Goal: Task Accomplishment & Management: Manage account settings

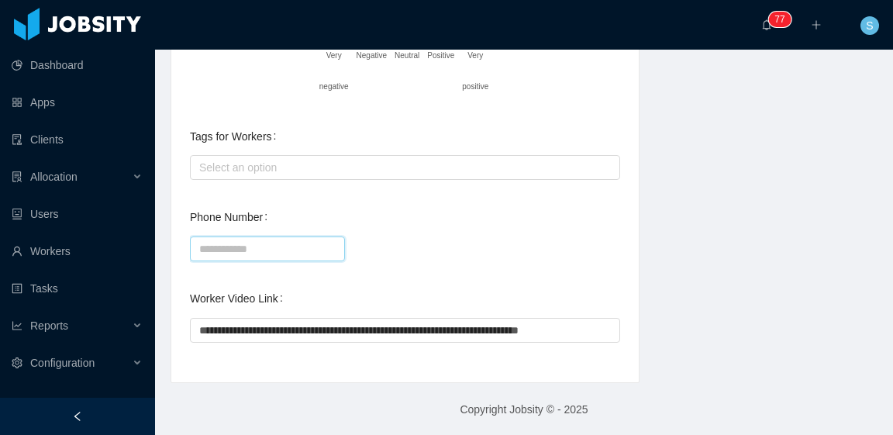
click at [280, 243] on input "Phone Number" at bounding box center [267, 248] width 155 height 25
paste input "**********"
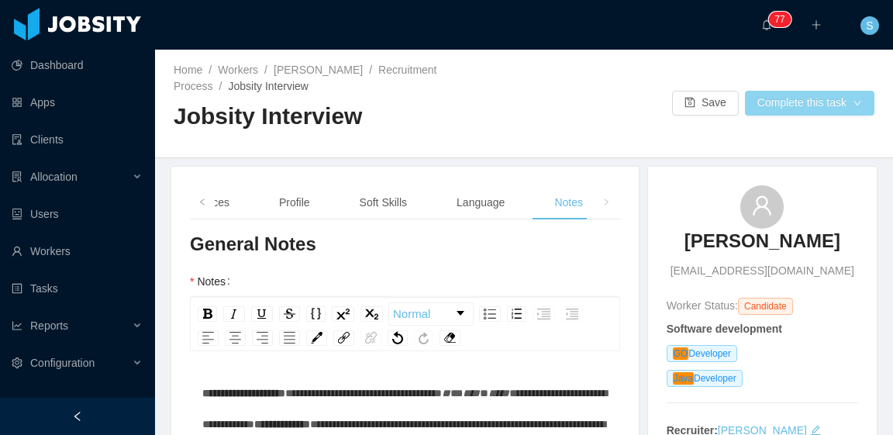
type input "**********"
click at [783, 102] on button "Complete this task" at bounding box center [809, 103] width 129 height 25
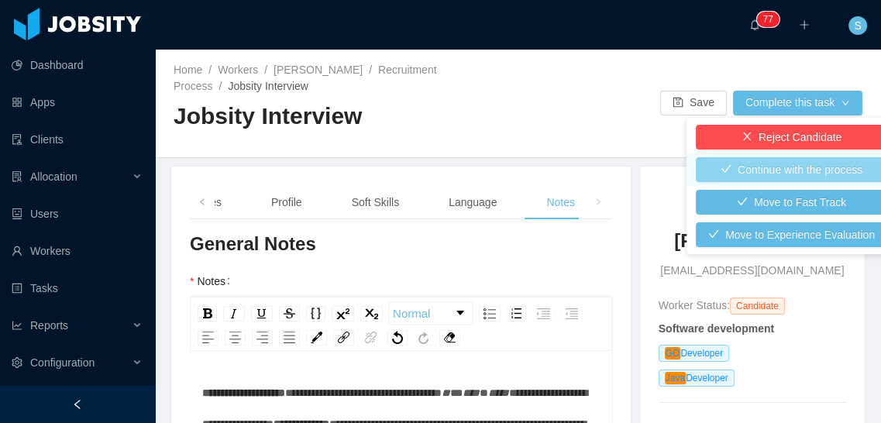
click at [786, 168] on button "Continue with the process" at bounding box center [791, 169] width 191 height 25
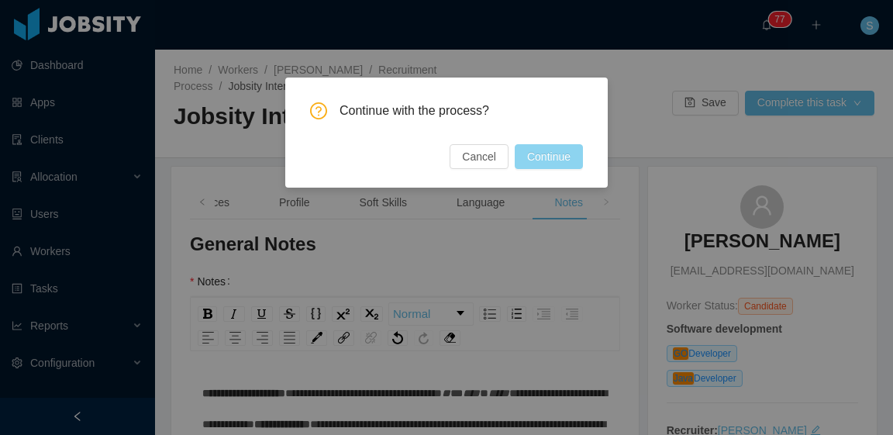
click at [564, 153] on button "Continue" at bounding box center [549, 156] width 68 height 25
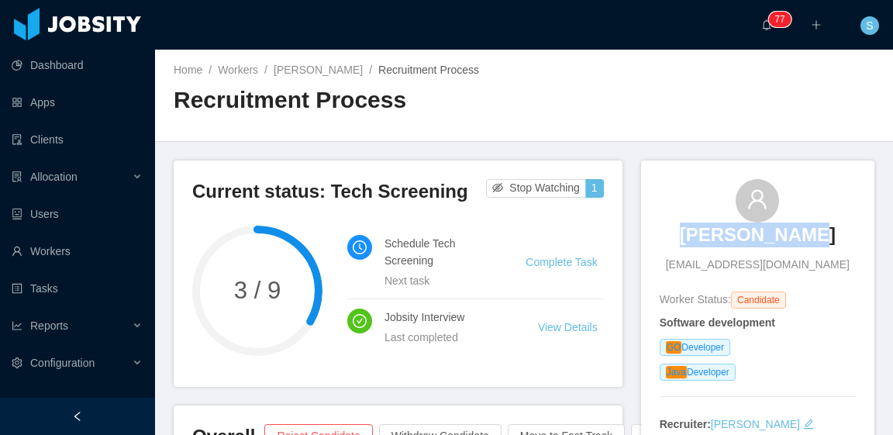
drag, startPoint x: 688, startPoint y: 243, endPoint x: 806, endPoint y: 246, distance: 117.8
click at [806, 246] on div "Daniel Souza danielsouza.ifsp@gmail.com" at bounding box center [757, 226] width 196 height 94
copy h3 "Daniel Souza"
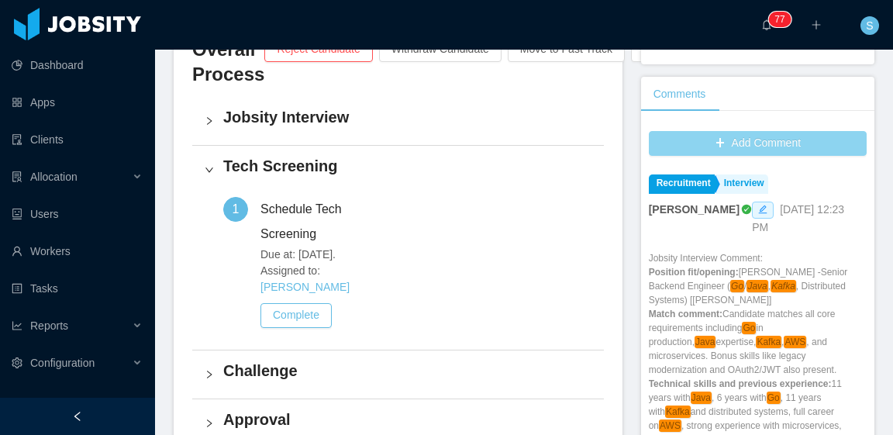
scroll to position [387, 0]
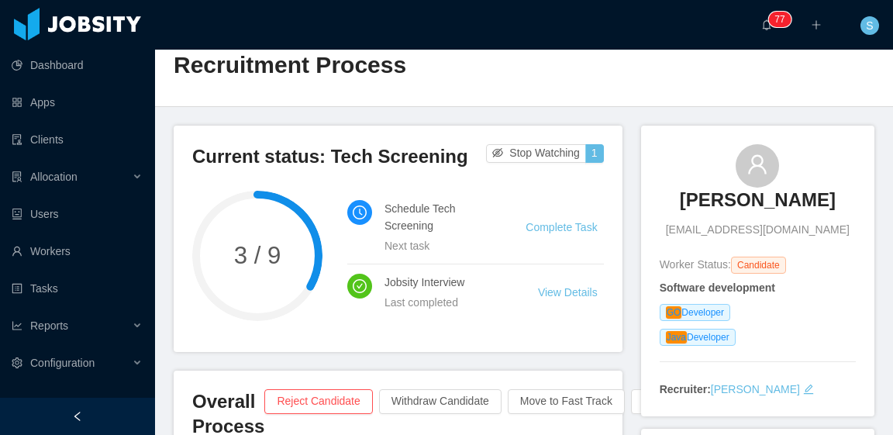
scroll to position [0, 0]
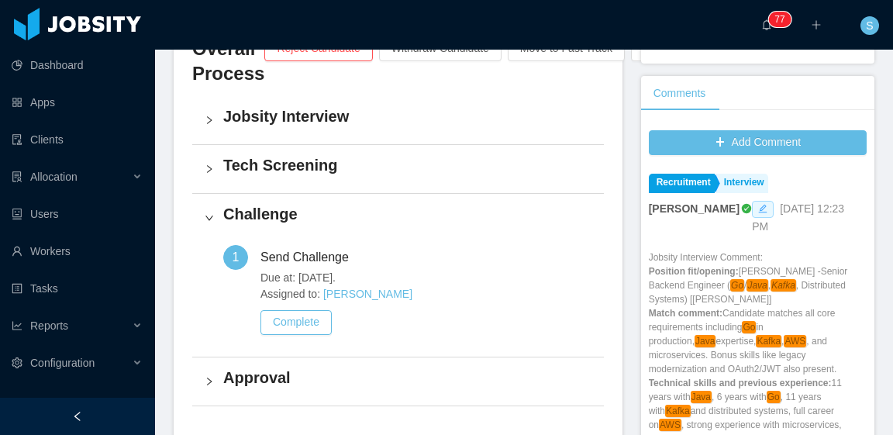
click at [752, 213] on span at bounding box center [763, 209] width 22 height 17
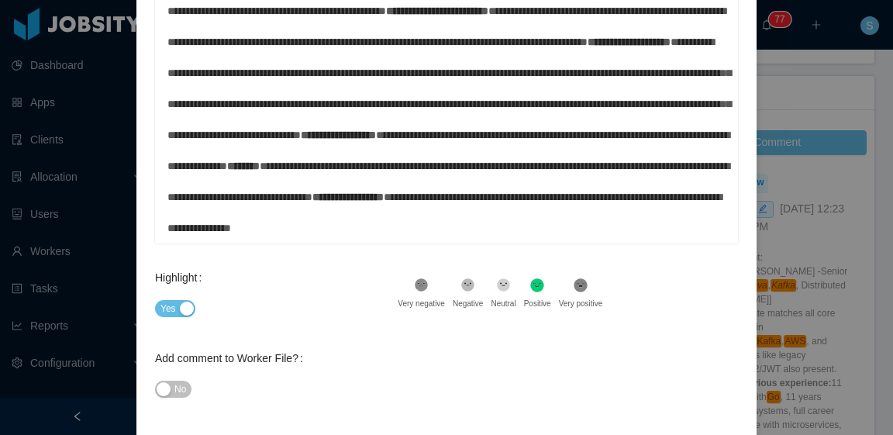
scroll to position [281, 0]
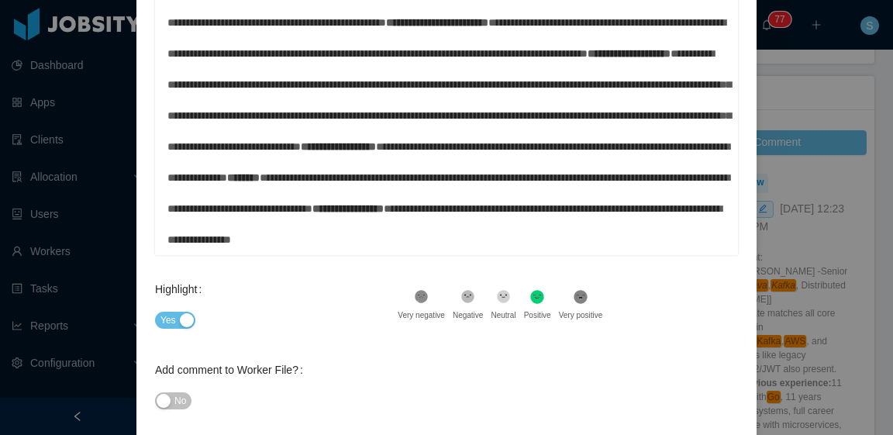
click at [301, 234] on div "**********" at bounding box center [446, 69] width 559 height 372
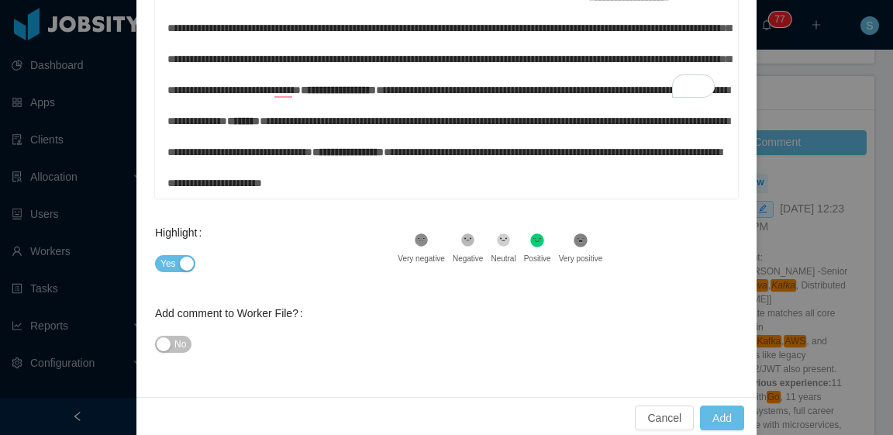
scroll to position [359, 0]
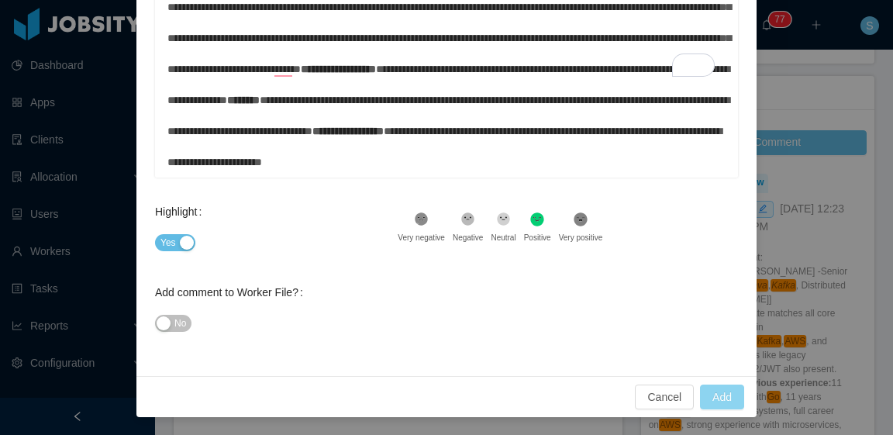
click at [715, 387] on button "Add" at bounding box center [722, 396] width 44 height 25
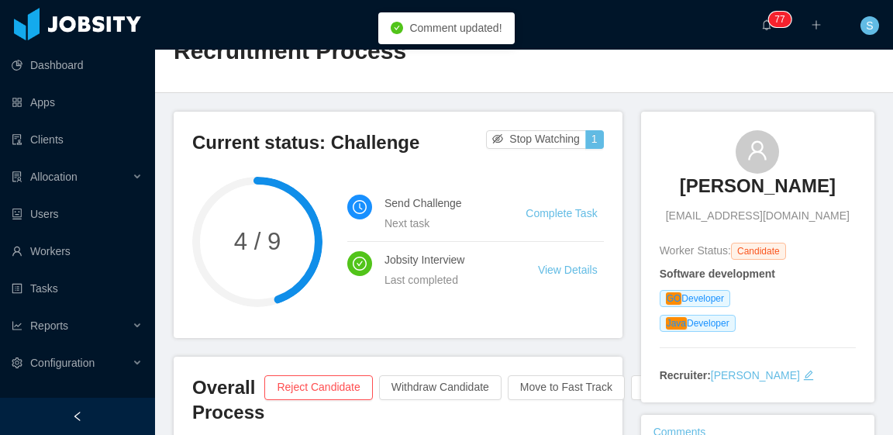
scroll to position [0, 0]
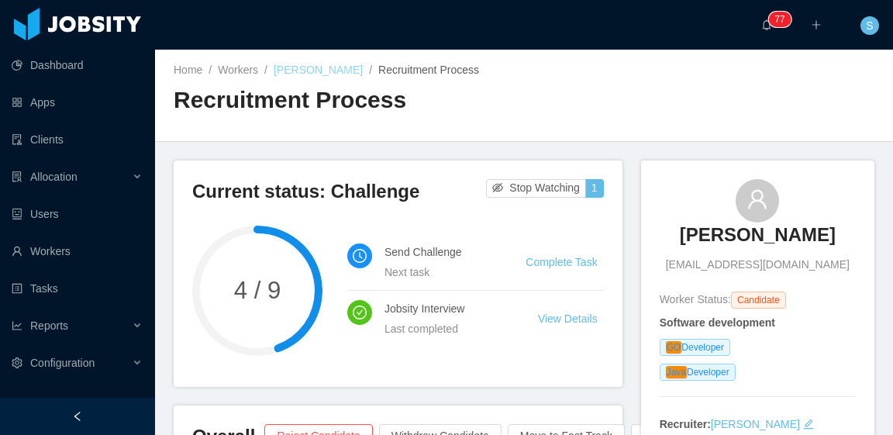
click at [294, 69] on link "[PERSON_NAME]" at bounding box center [318, 70] width 89 height 12
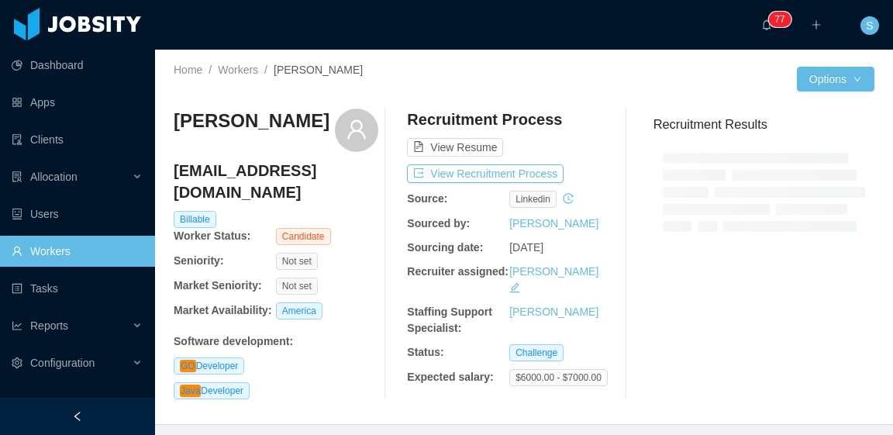
click at [620, 83] on div at bounding box center [660, 79] width 273 height 25
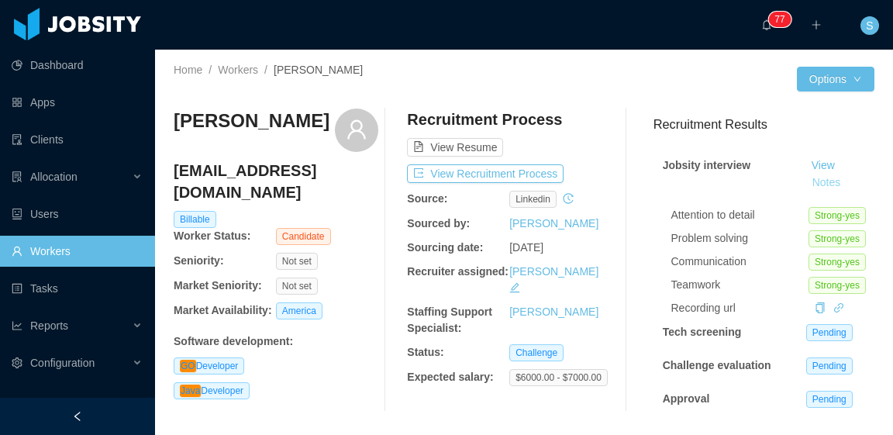
click at [809, 184] on button "Notes" at bounding box center [826, 183] width 41 height 19
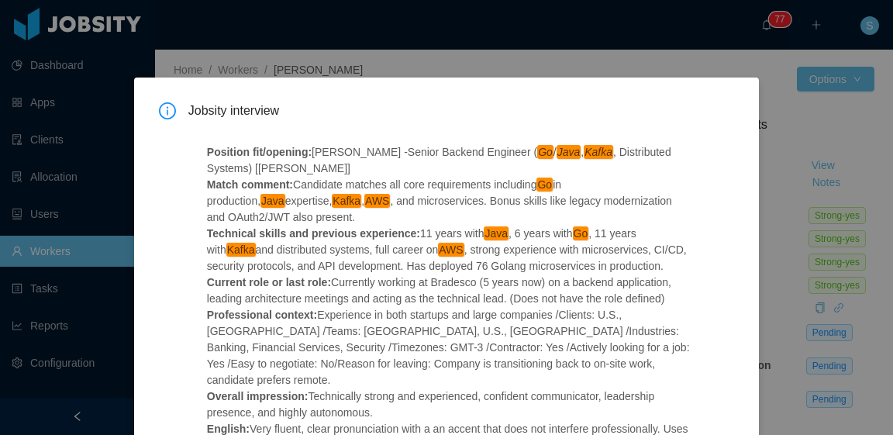
click at [782, 181] on div "Jobsity interview Position fit/opening: McGraw-Hill -Senior Backend Engineer ( …" at bounding box center [446, 217] width 893 height 435
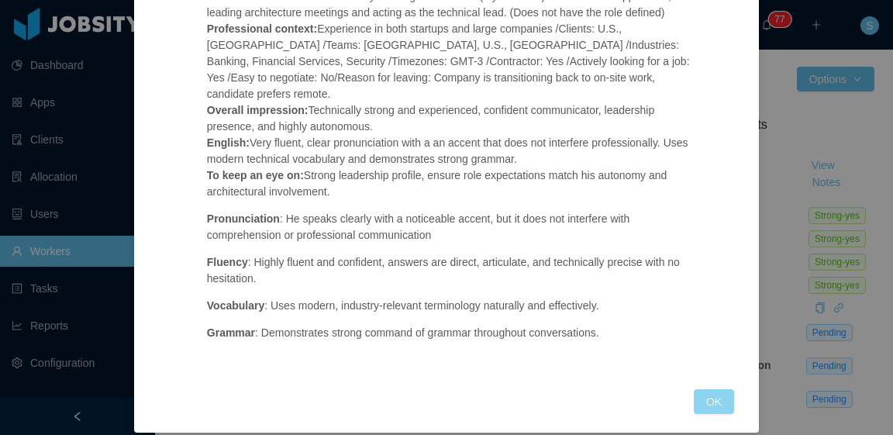
click at [708, 389] on button "OK" at bounding box center [714, 401] width 40 height 25
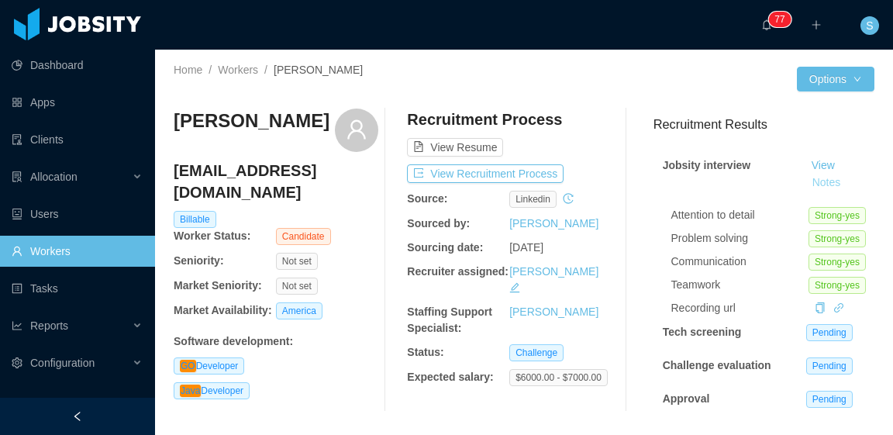
scroll to position [208, 0]
click at [666, 92] on div "Home / Workers / Daniel Souza / Options Daniel Souza danielsouza.ifsp@gmail.com…" at bounding box center [524, 243] width 738 height 387
click at [642, 165] on div "Recruitment Results Jobsity interview View Notes Attention to detail Strong-yes…" at bounding box center [757, 263] width 233 height 297
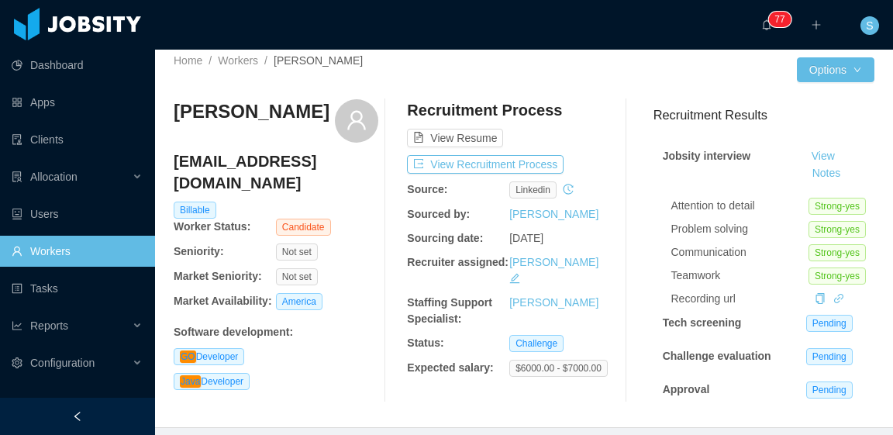
scroll to position [0, 0]
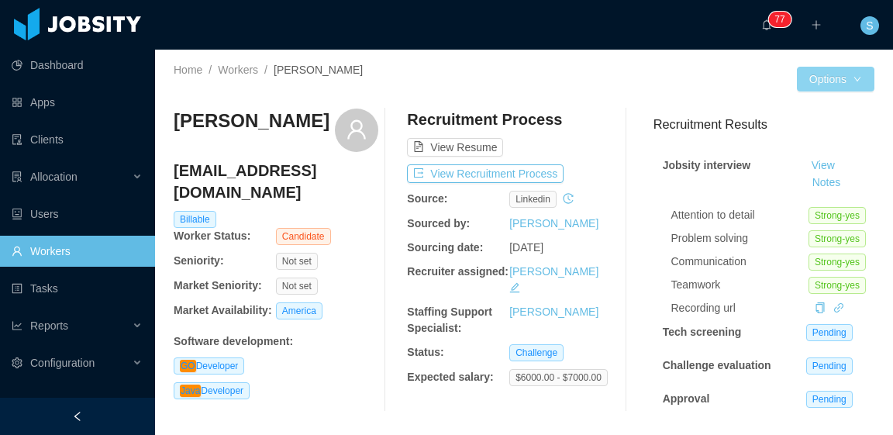
click at [826, 81] on button "Options" at bounding box center [835, 79] width 77 height 25
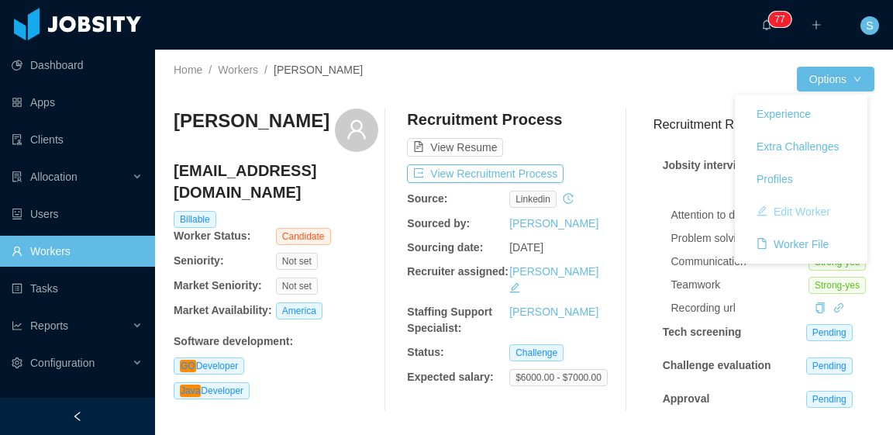
click at [808, 208] on button "Edit Worker" at bounding box center [793, 211] width 98 height 25
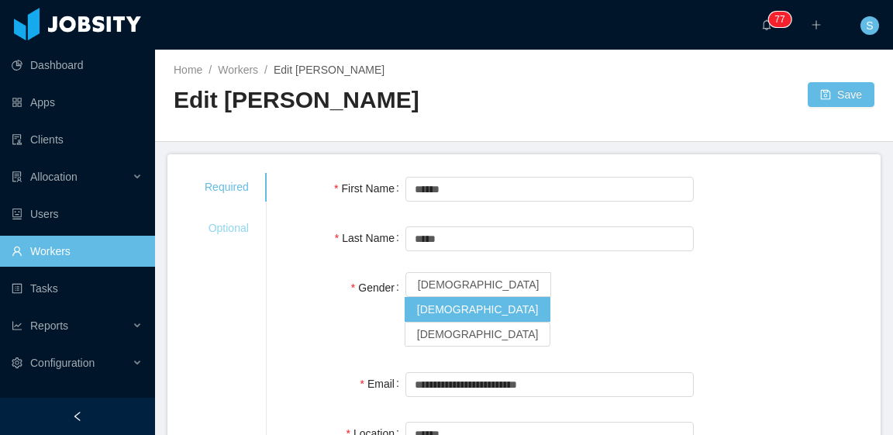
click at [223, 228] on div "Optional" at bounding box center [226, 228] width 81 height 29
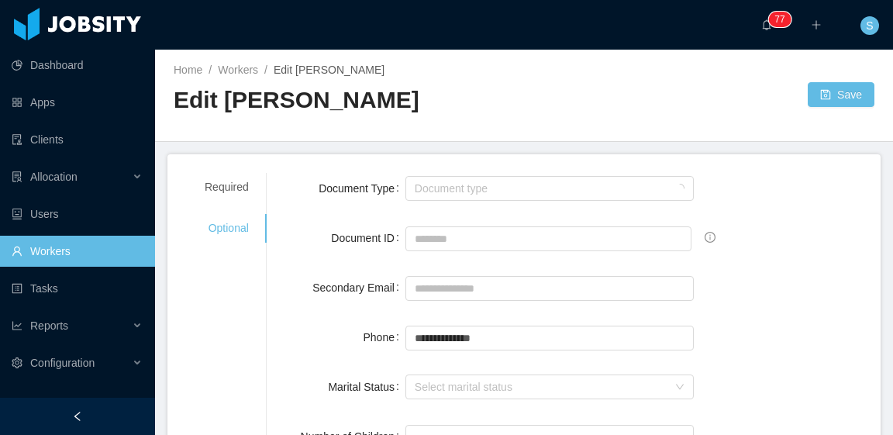
scroll to position [155, 0]
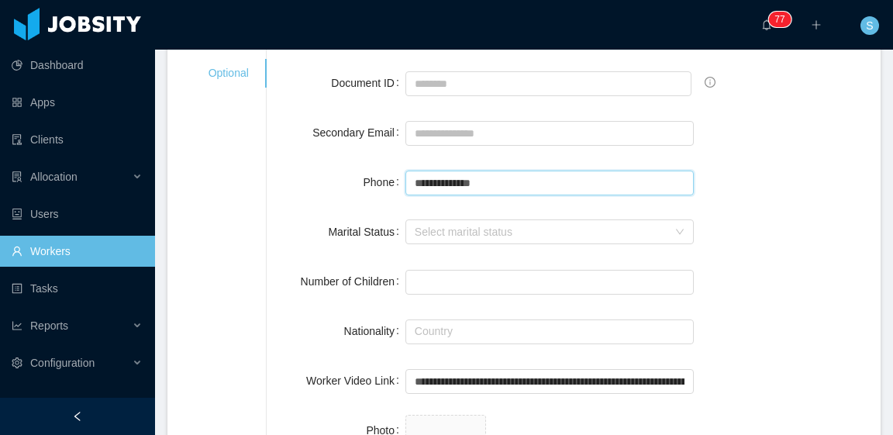
drag, startPoint x: 515, startPoint y: 184, endPoint x: 393, endPoint y: 177, distance: 121.8
click at [393, 177] on div "**********" at bounding box center [573, 182] width 577 height 31
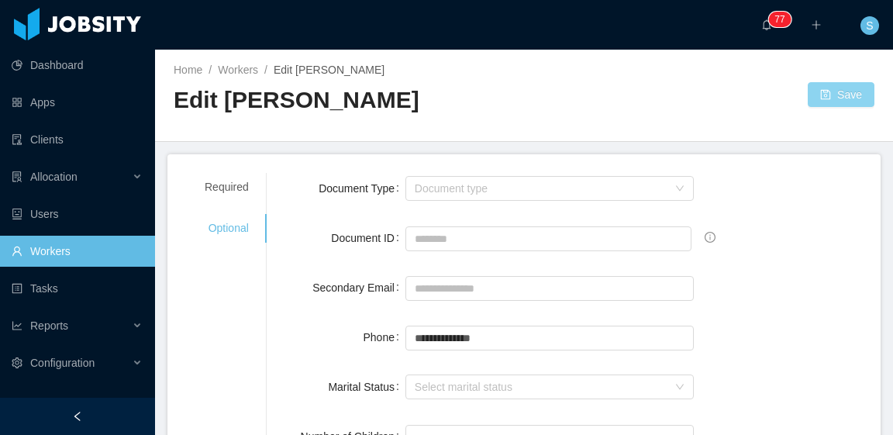
click at [815, 98] on button "Save" at bounding box center [840, 94] width 67 height 25
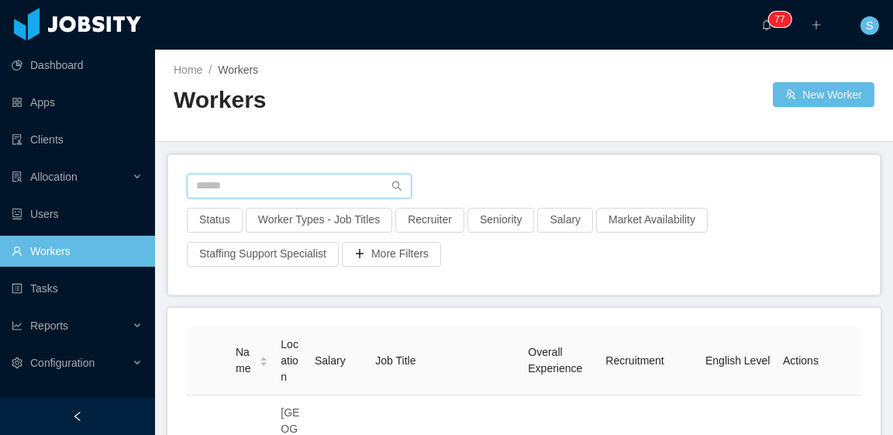
click at [313, 183] on input "text" at bounding box center [299, 186] width 225 height 25
paste input "**********"
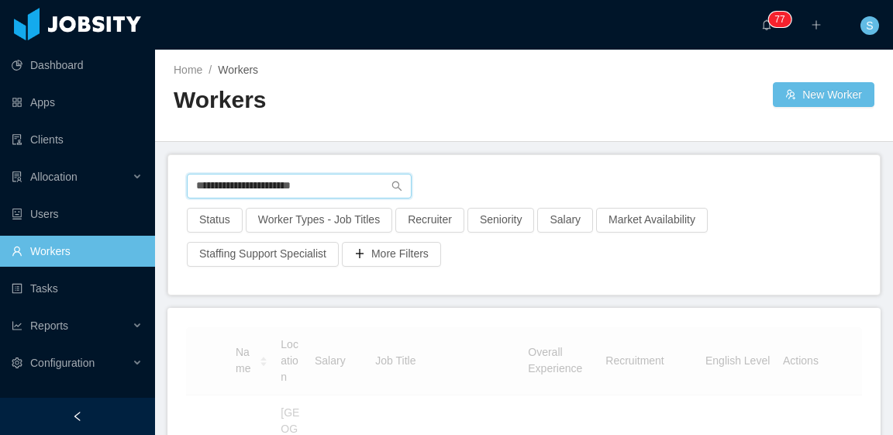
type input "**********"
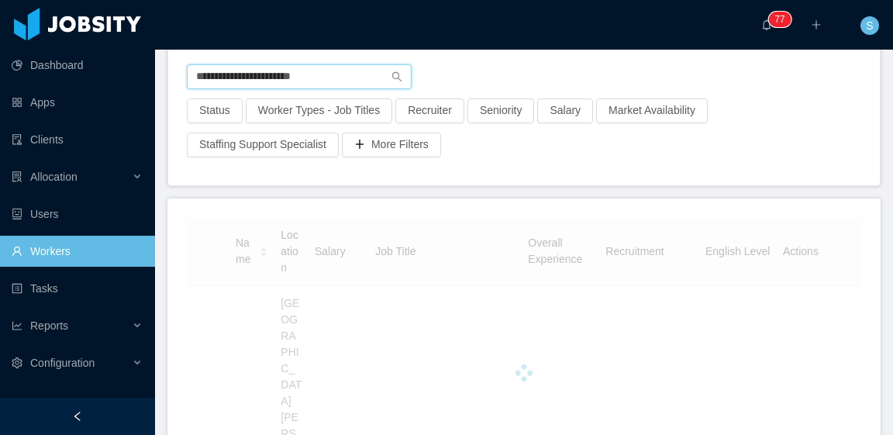
scroll to position [151, 0]
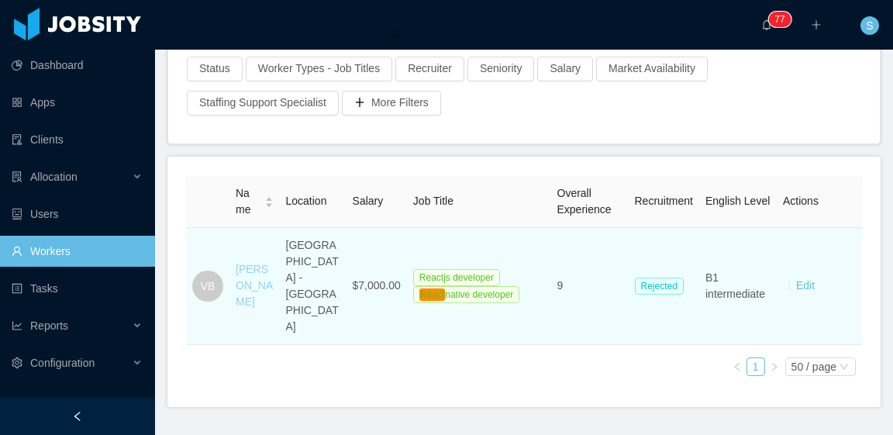
click at [250, 263] on link "Vinícius Bernal" at bounding box center [254, 285] width 37 height 45
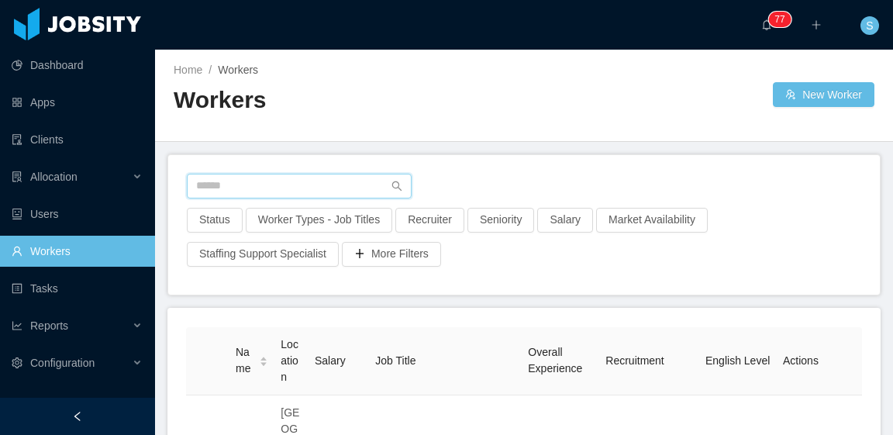
click at [315, 184] on input "text" at bounding box center [299, 186] width 225 height 25
paste input "**********"
type input "**********"
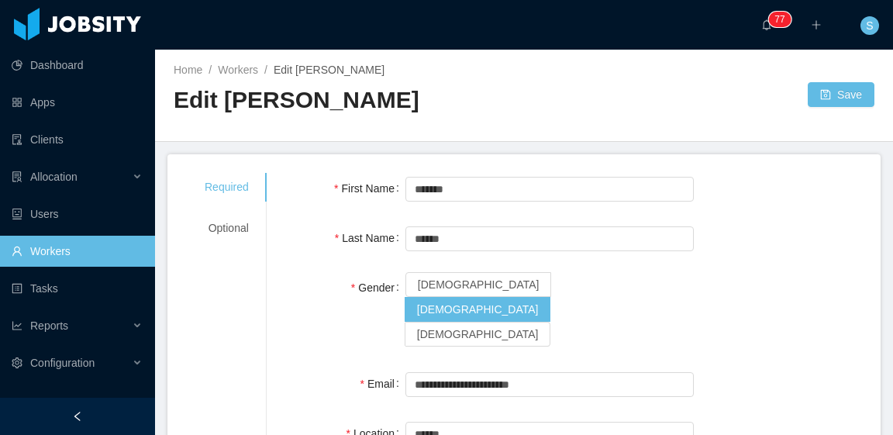
click at [312, 76] on span "Edit [PERSON_NAME]" at bounding box center [329, 70] width 111 height 12
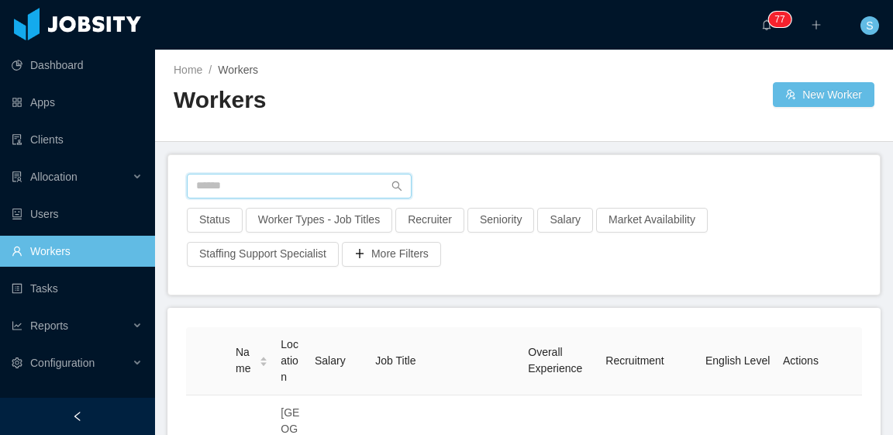
click at [335, 174] on input "text" at bounding box center [299, 186] width 225 height 25
type input "*"
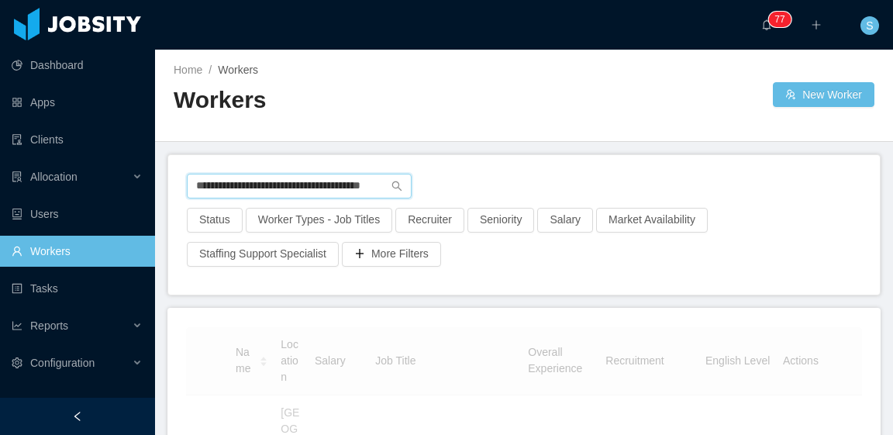
scroll to position [0, 16]
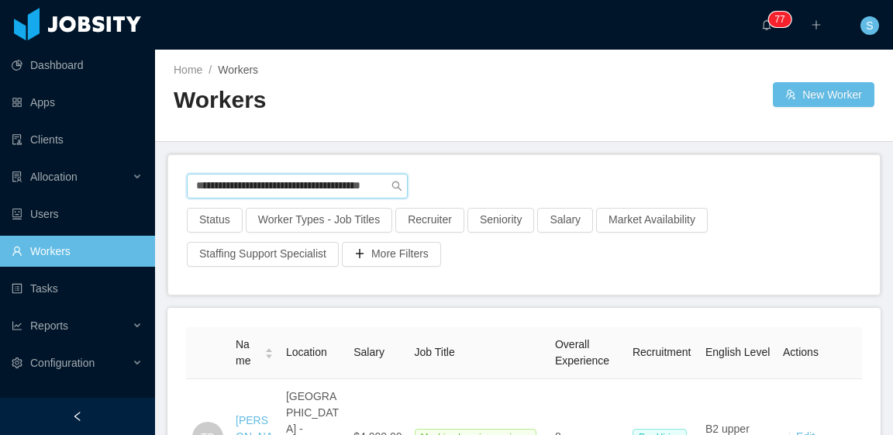
type input "**********"
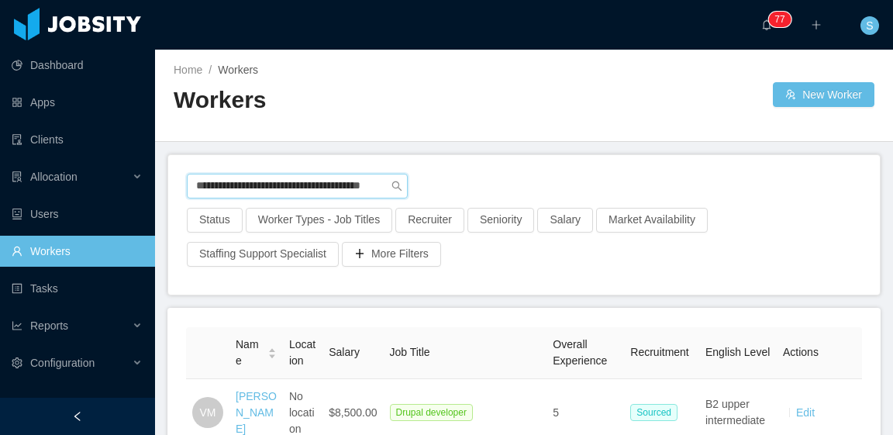
click at [391, 179] on input "**********" at bounding box center [297, 186] width 221 height 25
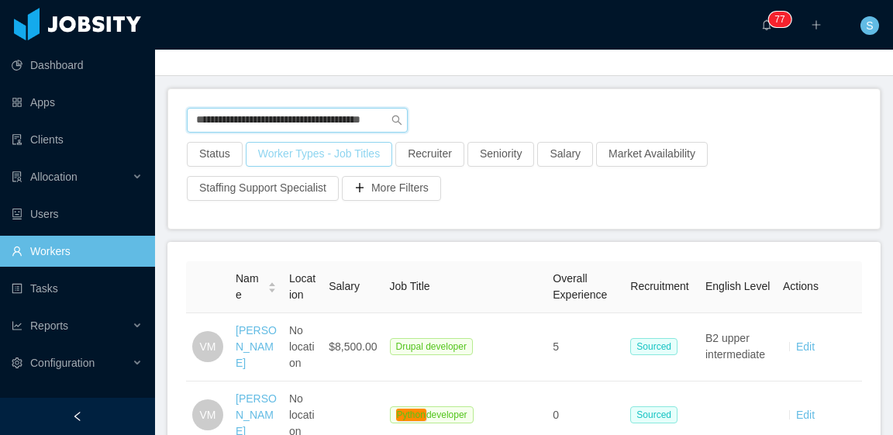
scroll to position [77, 0]
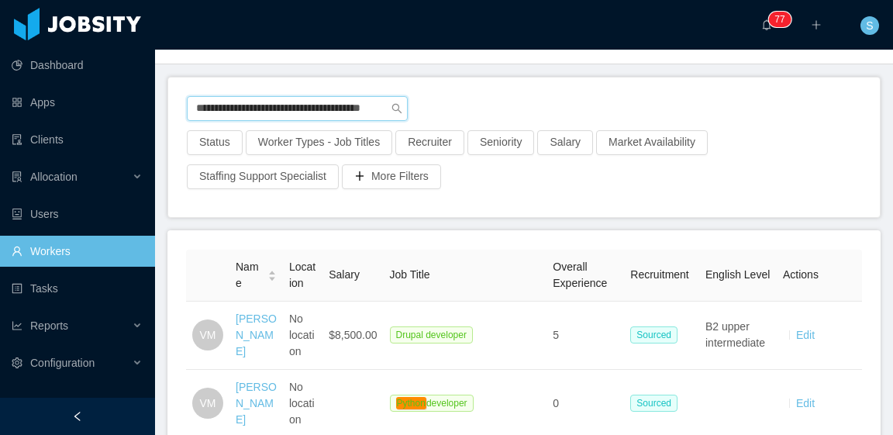
click at [358, 114] on input "**********" at bounding box center [297, 108] width 221 height 25
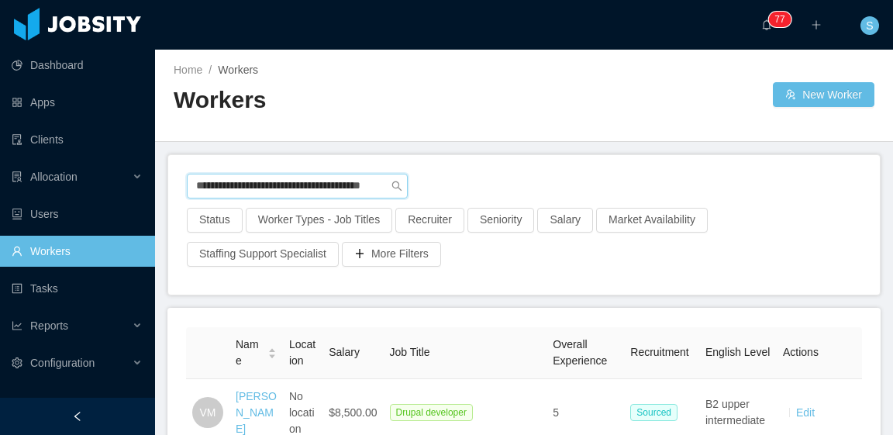
scroll to position [0, 0]
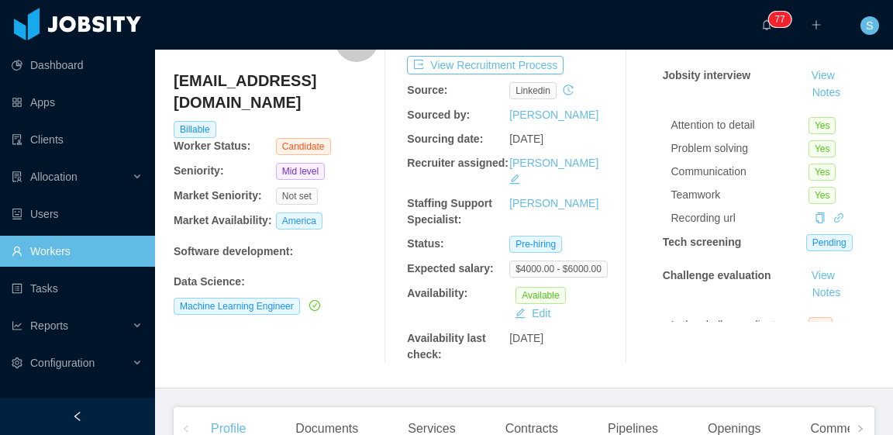
scroll to position [77, 0]
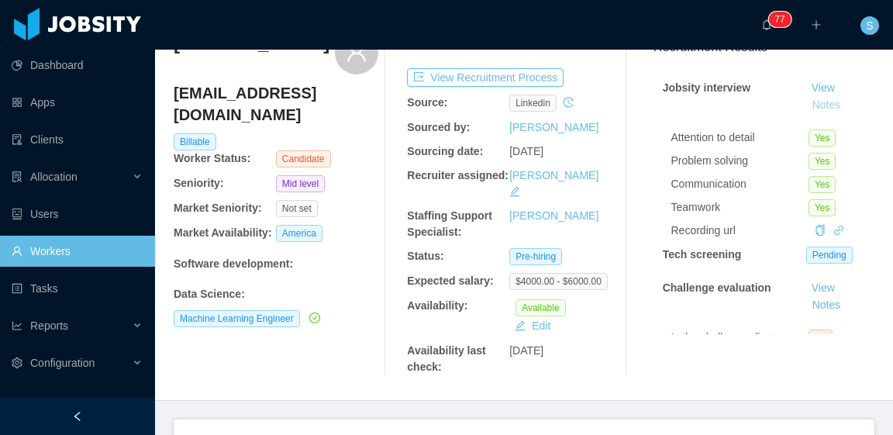
click at [806, 108] on button "Notes" at bounding box center [826, 105] width 41 height 19
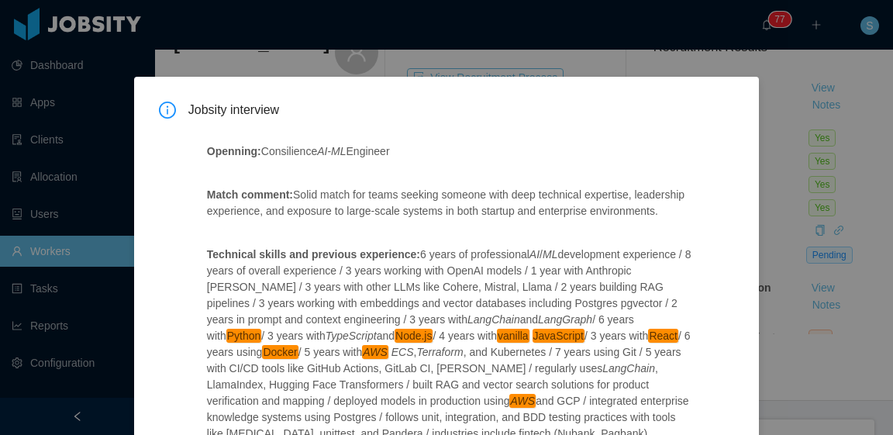
scroll to position [0, 0]
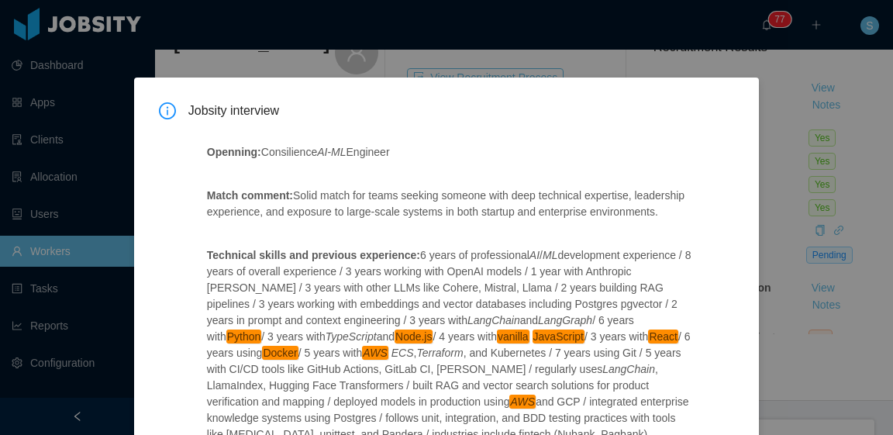
click at [793, 197] on div "Jobsity interview Openning: Consilience AI - ML Engineer Match comment: Solid m…" at bounding box center [446, 217] width 893 height 435
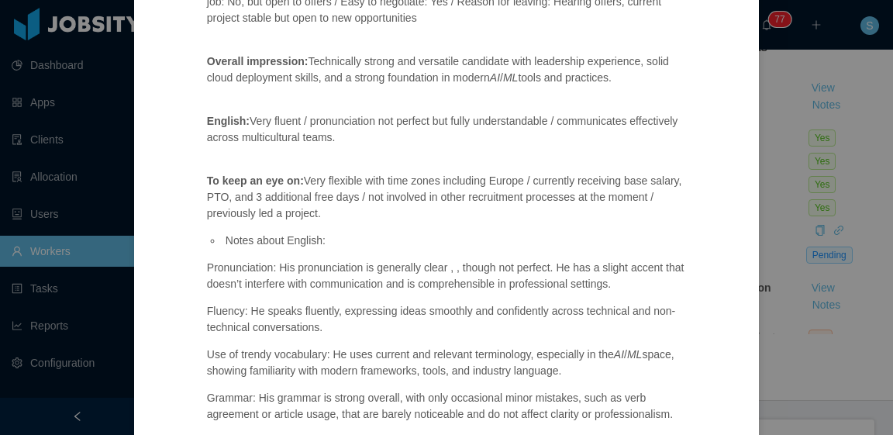
scroll to position [682, 0]
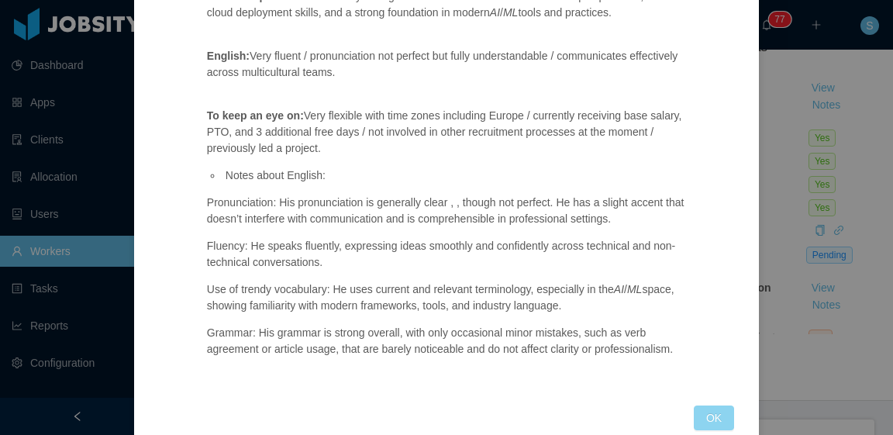
click at [710, 405] on button "OK" at bounding box center [714, 417] width 40 height 25
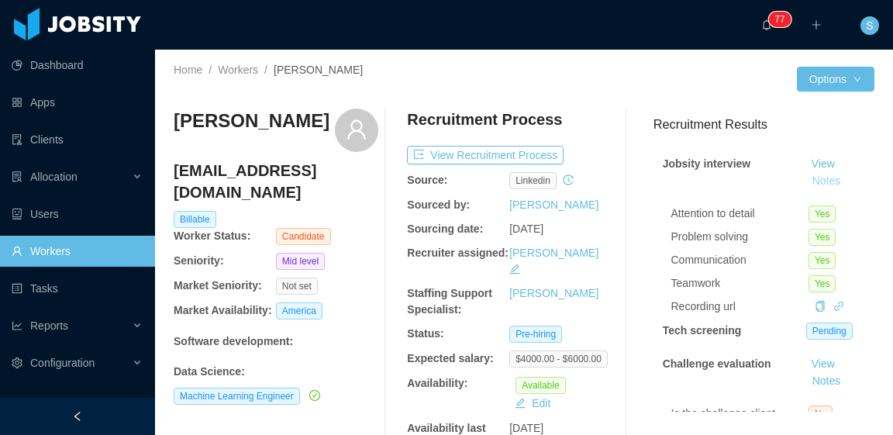
scroll to position [0, 0]
click at [505, 159] on button "View Recruitment Process" at bounding box center [485, 155] width 157 height 19
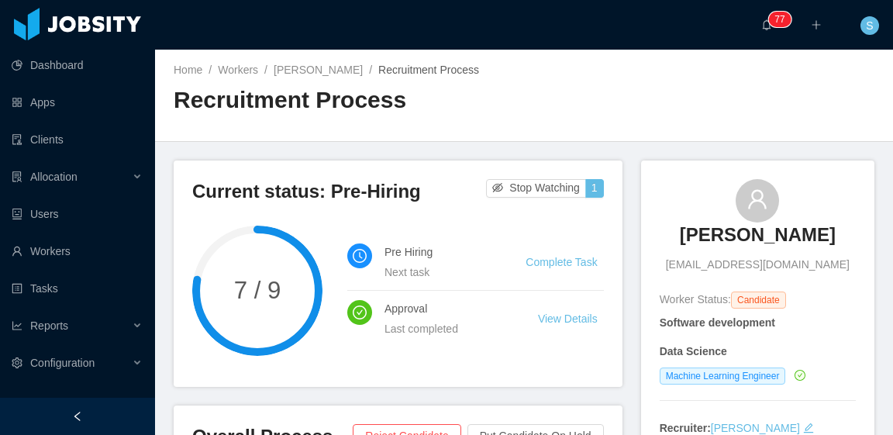
drag, startPoint x: 674, startPoint y: 231, endPoint x: 805, endPoint y: 236, distance: 131.0
click at [805, 236] on div "Thierry Barros thierrysbarros@gmail.com" at bounding box center [757, 226] width 196 height 94
copy h3 "Thierry Barros"
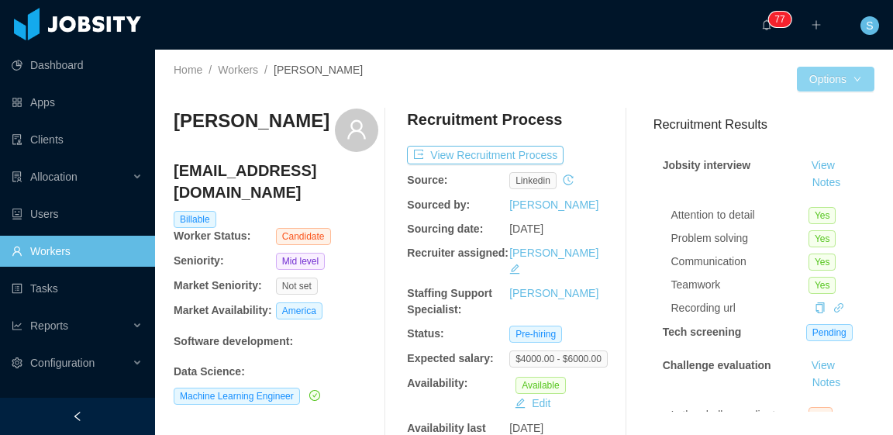
click at [848, 80] on button "Options" at bounding box center [835, 79] width 77 height 25
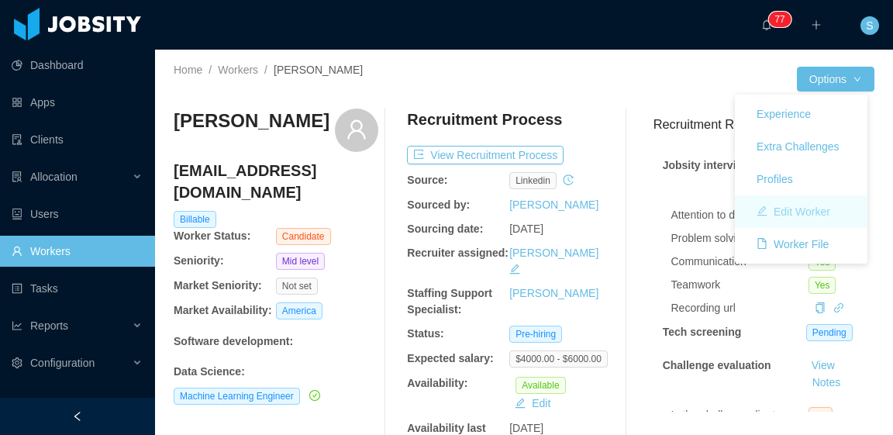
click at [812, 216] on button "Edit Worker" at bounding box center [793, 211] width 98 height 25
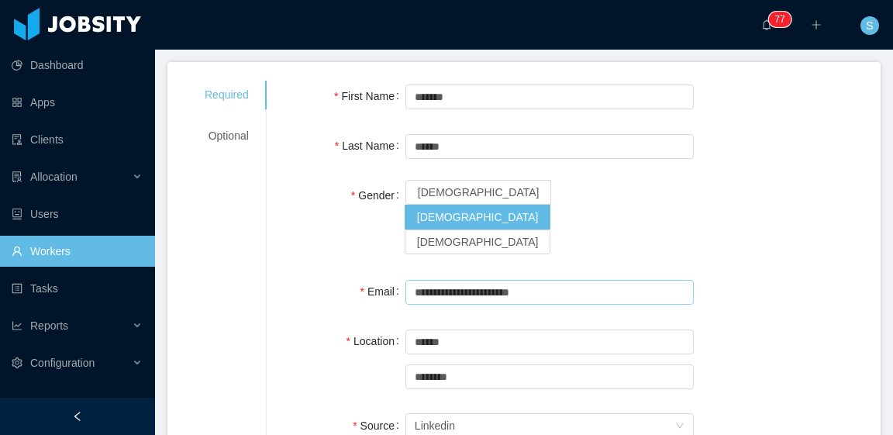
scroll to position [77, 0]
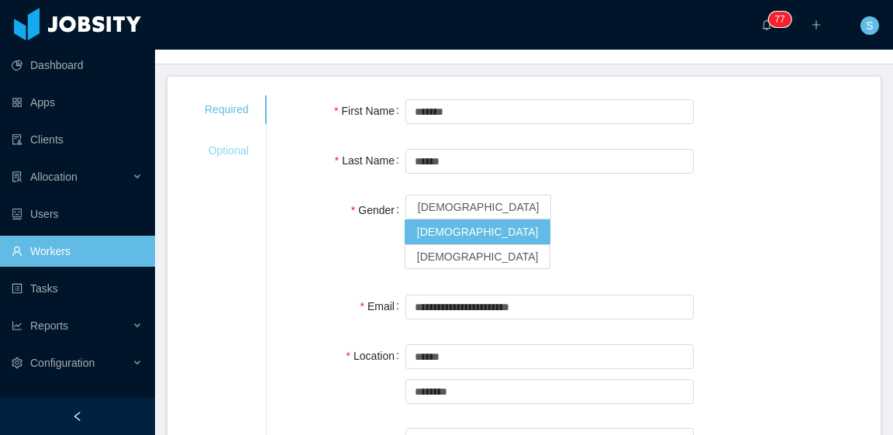
click at [227, 141] on div "Optional" at bounding box center [226, 150] width 81 height 29
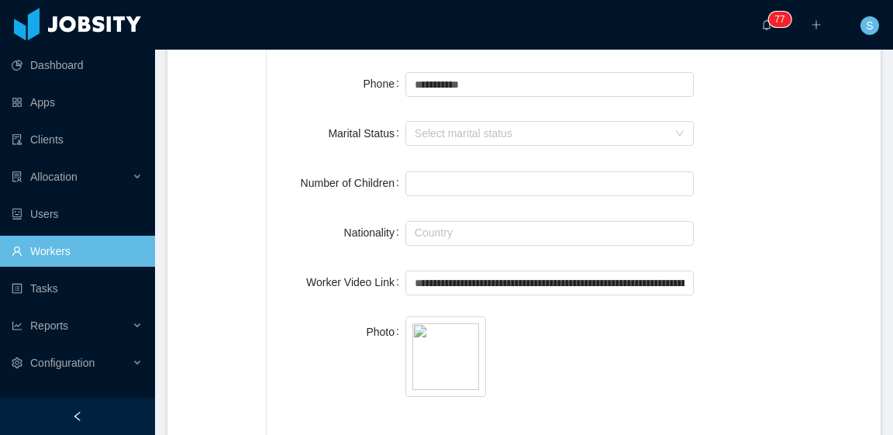
scroll to position [310, 0]
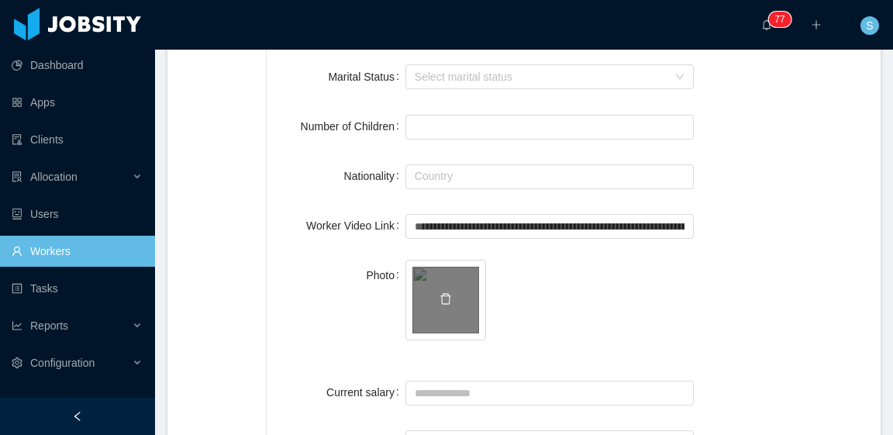
click at [430, 308] on div at bounding box center [445, 300] width 67 height 67
click at [440, 297] on icon "icon: delete" at bounding box center [445, 298] width 12 height 12
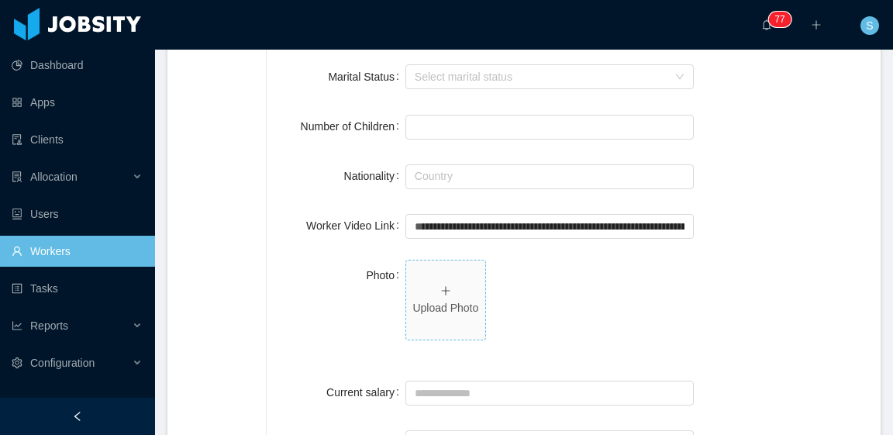
click at [425, 291] on span "Upload Photo" at bounding box center [445, 299] width 79 height 79
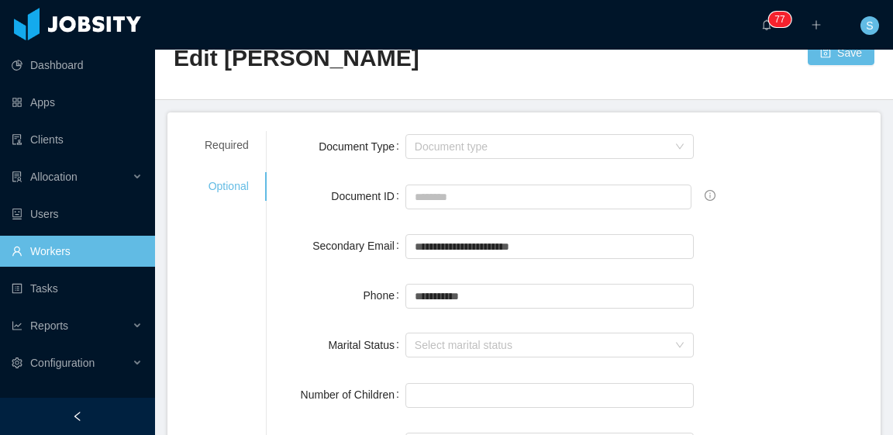
scroll to position [0, 0]
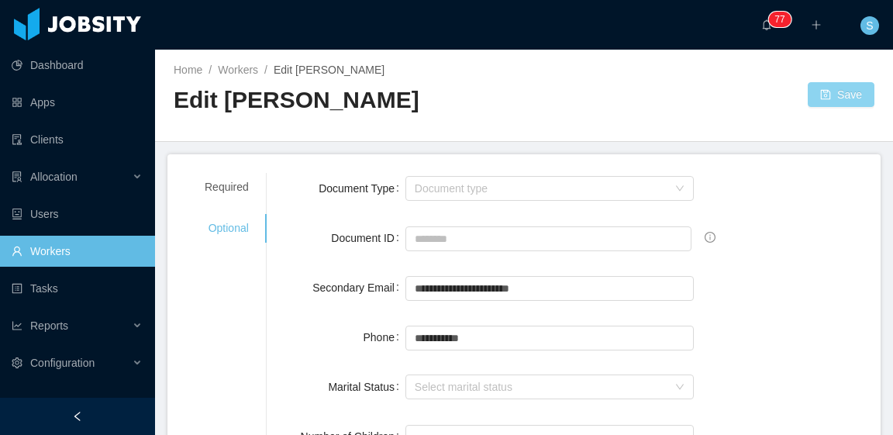
click at [815, 86] on button "Save" at bounding box center [840, 94] width 67 height 25
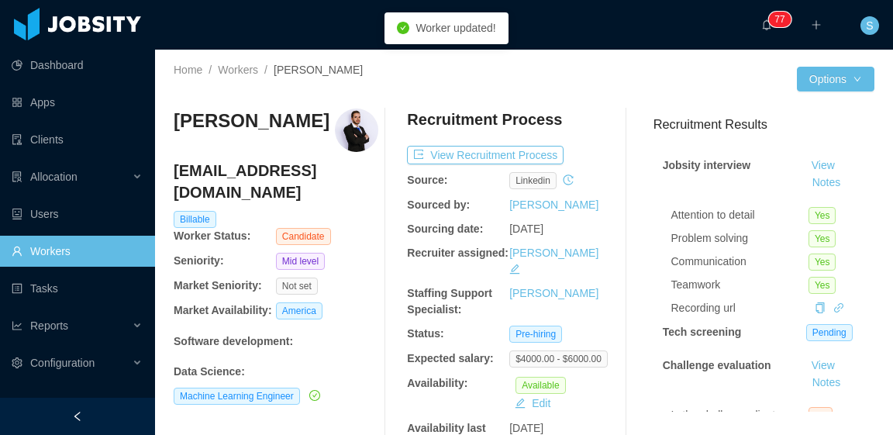
click at [531, 83] on div at bounding box center [660, 79] width 273 height 25
